Goal: Information Seeking & Learning: Learn about a topic

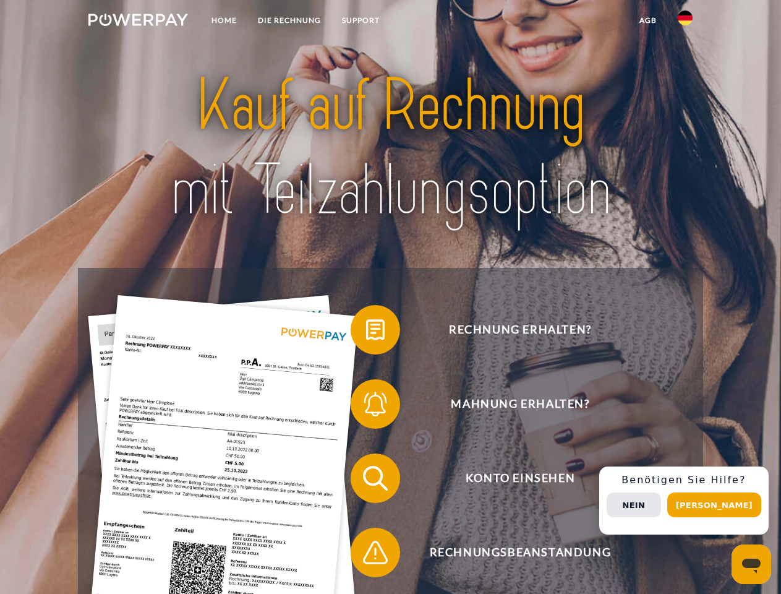
click at [138, 22] on img at bounding box center [138, 20] width 100 height 12
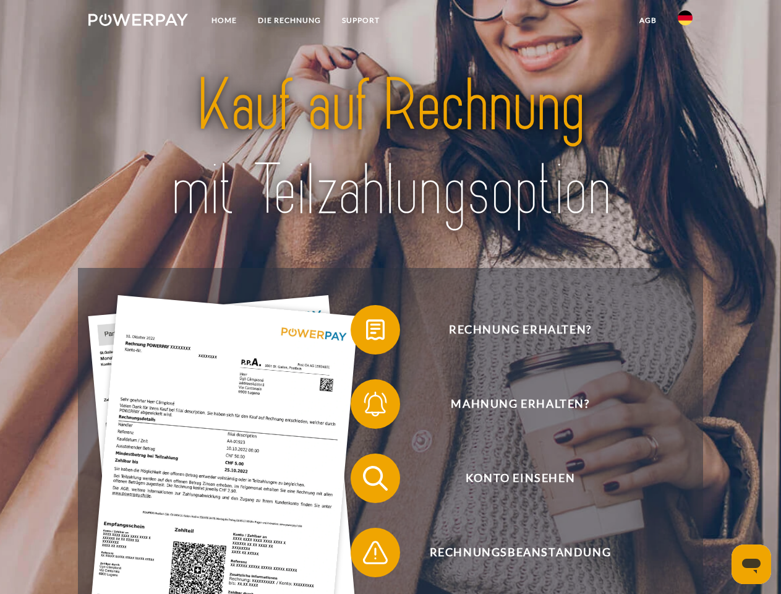
click at [685, 22] on img at bounding box center [685, 18] width 15 height 15
click at [647, 20] on link "agb" at bounding box center [648, 20] width 38 height 22
click at [366, 332] on span at bounding box center [357, 330] width 62 height 62
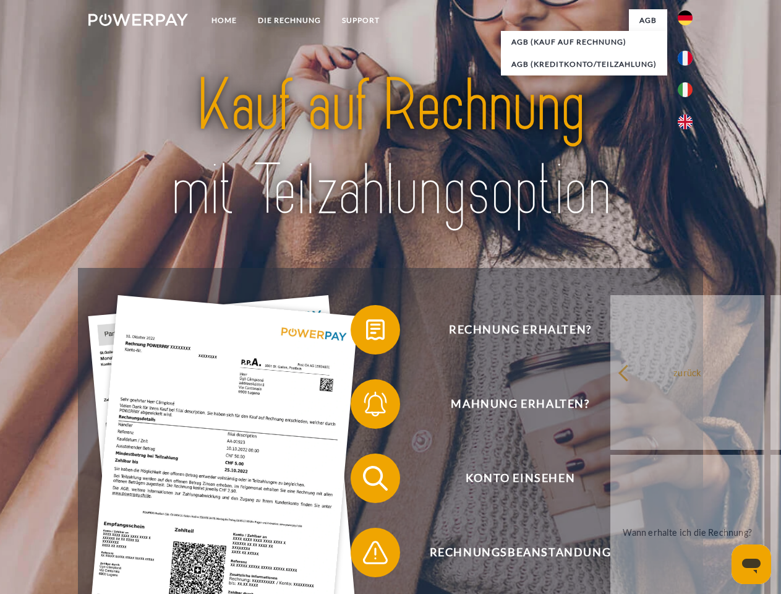
click at [610, 406] on link "zurück" at bounding box center [687, 372] width 154 height 155
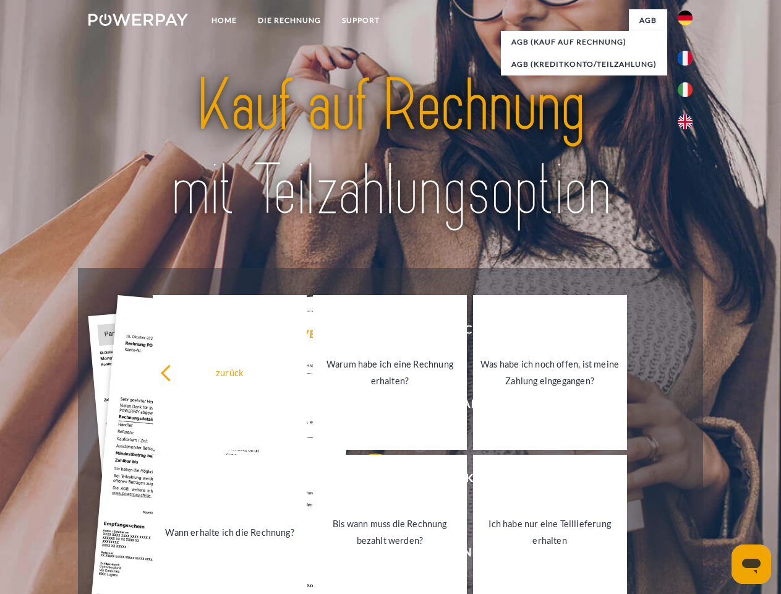
click at [307, 480] on link "Wann erhalte ich die Rechnung?" at bounding box center [230, 531] width 154 height 155
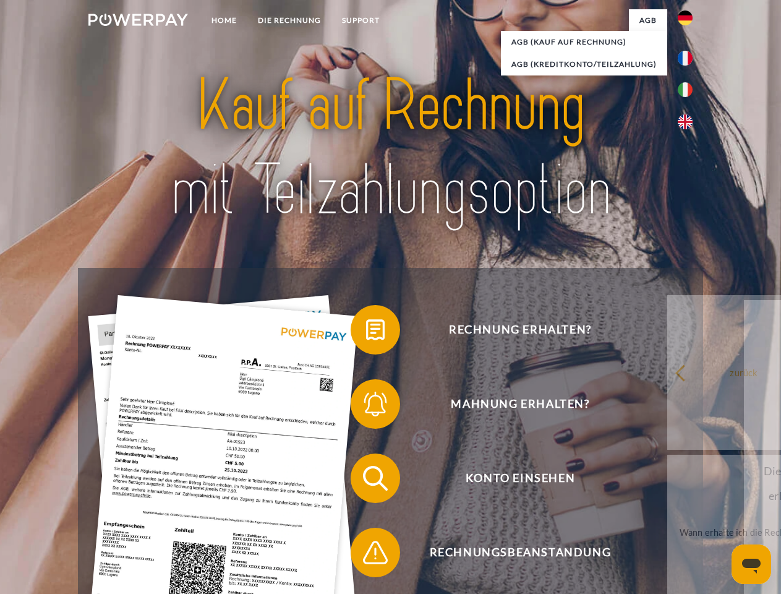
click at [366, 555] on span at bounding box center [357, 552] width 62 height 62
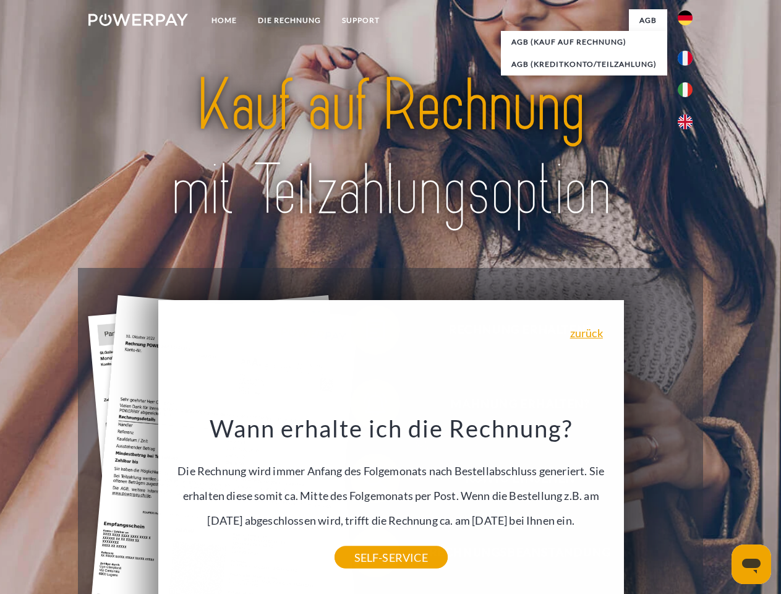
click at [658, 503] on span "Konto einsehen" at bounding box center [520, 477] width 303 height 49
click at [719, 505] on header "Home DIE RECHNUNG SUPPORT" at bounding box center [390, 427] width 781 height 854
